Goal: Transaction & Acquisition: Purchase product/service

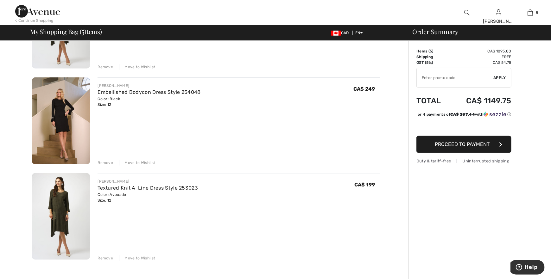
click at [144, 162] on div "Move to Wishlist" at bounding box center [137, 163] width 36 height 6
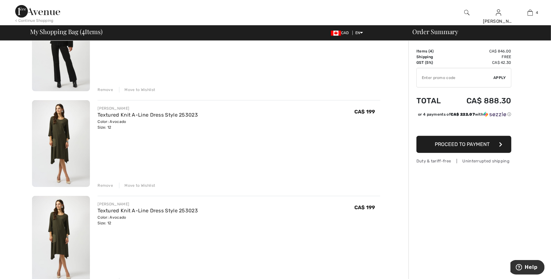
scroll to position [184, 0]
click at [142, 186] on div "Move to Wishlist" at bounding box center [137, 186] width 36 height 6
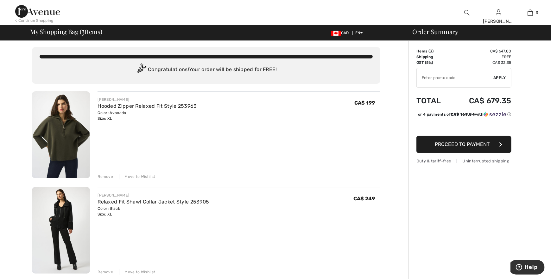
scroll to position [0, 0]
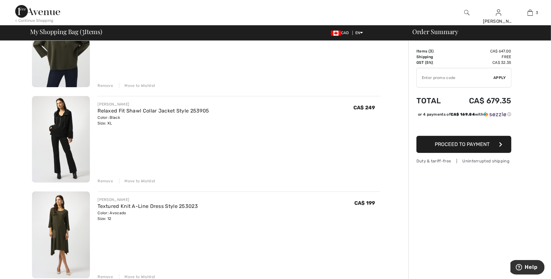
click at [63, 120] on img at bounding box center [61, 139] width 58 height 87
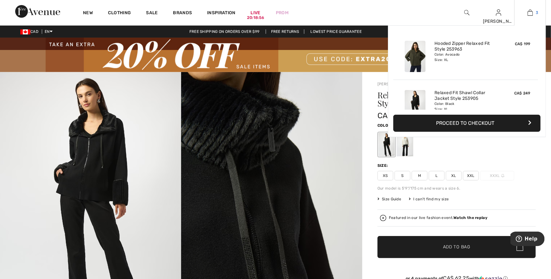
click at [531, 13] on img at bounding box center [529, 13] width 5 height 8
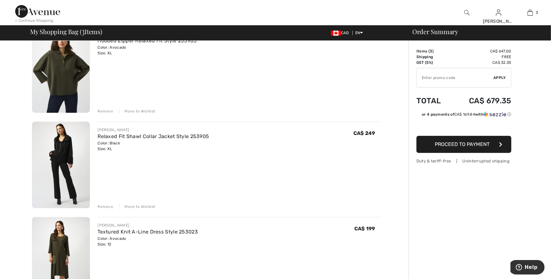
scroll to position [67, 0]
click at [136, 206] on div "Move to Wishlist" at bounding box center [137, 207] width 36 height 6
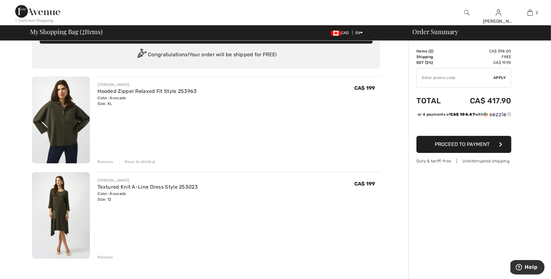
scroll to position [16, 0]
click at [457, 147] on span "Proceed to Payment" at bounding box center [462, 144] width 55 height 6
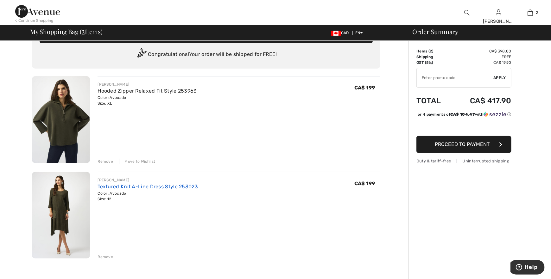
scroll to position [17, 0]
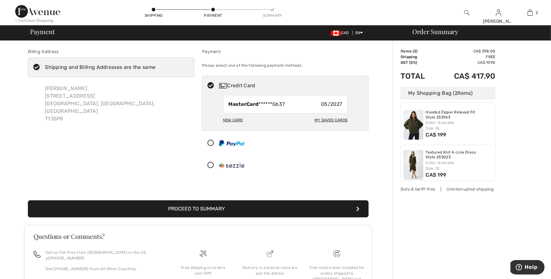
click at [130, 208] on button "Proceed to Summary" at bounding box center [198, 209] width 341 height 17
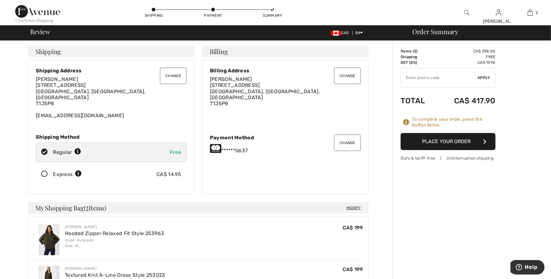
click at [448, 141] on button "Place Your Order" at bounding box center [447, 141] width 95 height 17
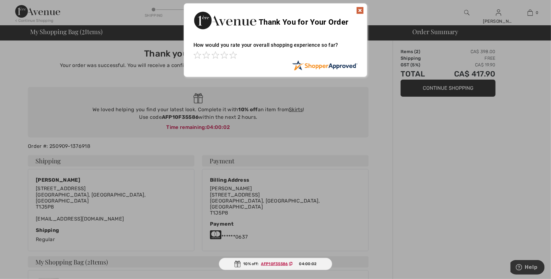
click at [357, 9] on img at bounding box center [360, 11] width 8 height 8
